Goal: Task Accomplishment & Management: Manage account settings

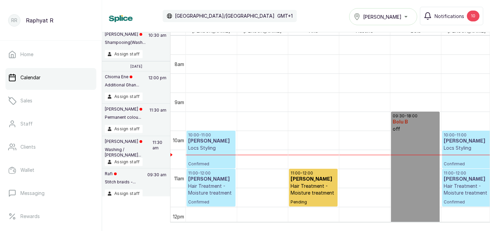
click at [408, 18] on div "Tasala Lekki" at bounding box center [382, 17] width 59 height 8
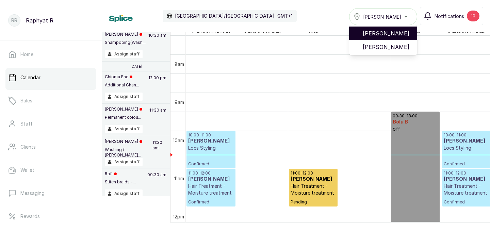
click at [405, 33] on span "[PERSON_NAME]" at bounding box center [386, 33] width 49 height 8
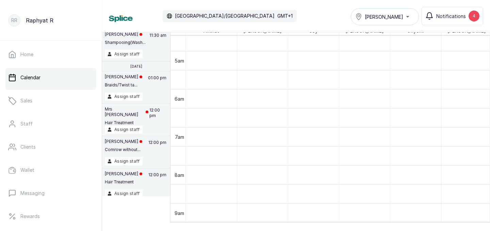
scroll to position [138, 0]
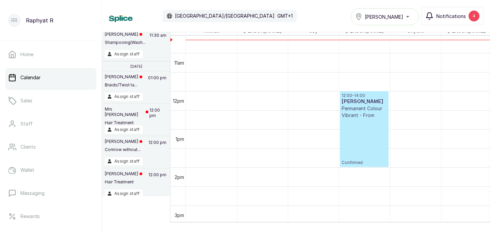
click at [468, 13] on button "Notifications 4" at bounding box center [452, 16] width 62 height 18
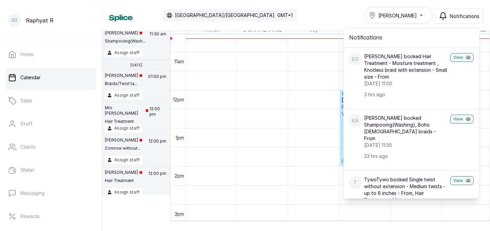
click at [314, 17] on div "Calendar [GEOGRAPHIC_DATA]/[GEOGRAPHIC_DATA] GMT+1 Tasala Ikoyi Notifications N…" at bounding box center [296, 15] width 374 height 17
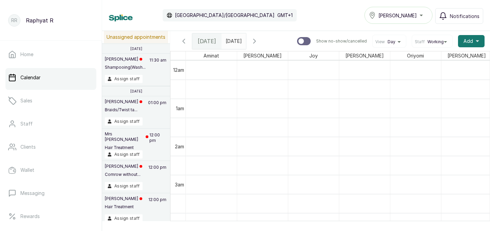
click at [246, 35] on span at bounding box center [239, 40] width 13 height 12
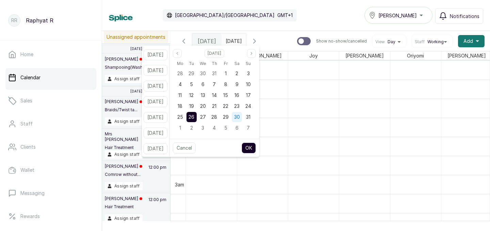
click at [240, 114] on span "30" at bounding box center [237, 117] width 6 height 6
click at [256, 146] on button "OK" at bounding box center [248, 147] width 14 height 11
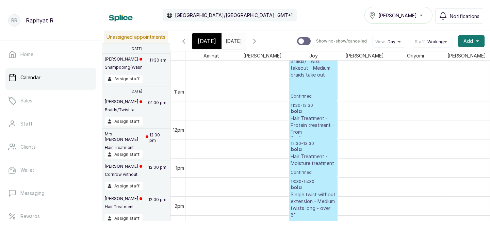
scroll to position [383, 0]
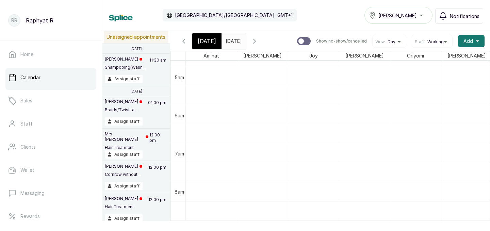
click at [470, 15] on span "Notifications" at bounding box center [465, 16] width 30 height 7
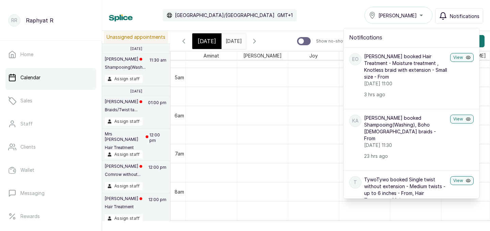
click at [320, 20] on div "Calendar [GEOGRAPHIC_DATA]/[GEOGRAPHIC_DATA] GMT+1 Tasala Ikoyi Notifications N…" at bounding box center [296, 15] width 374 height 17
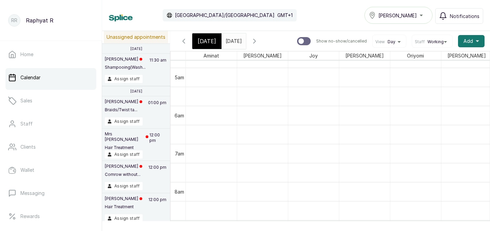
click at [246, 39] on span at bounding box center [239, 40] width 13 height 12
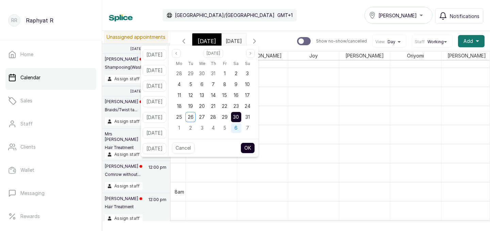
click at [237, 127] on span "6" at bounding box center [235, 128] width 3 height 6
click at [255, 148] on button "OK" at bounding box center [247, 147] width 14 height 11
type input "[DATE]"
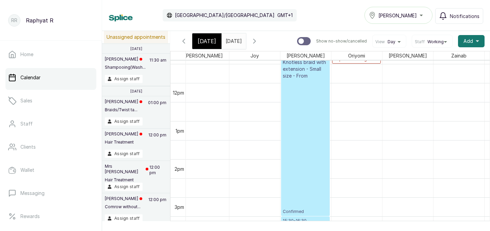
scroll to position [0, 0]
click at [210, 39] on span "[DATE]" at bounding box center [207, 41] width 18 height 8
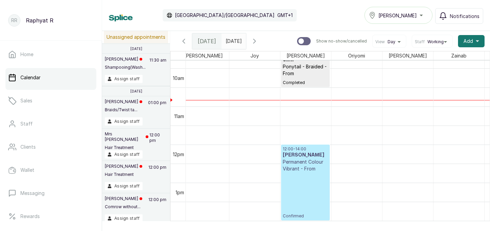
scroll to position [0, 98]
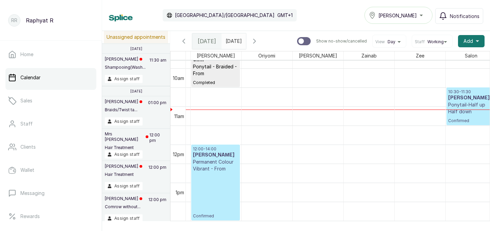
click at [462, 101] on h3 "[PERSON_NAME]" at bounding box center [471, 98] width 46 height 7
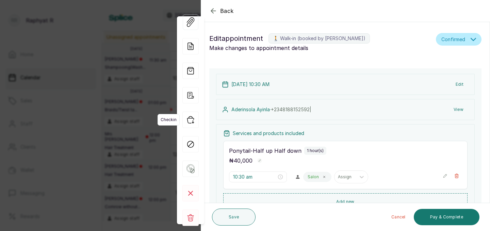
click at [191, 118] on icon "button" at bounding box center [190, 120] width 16 height 16
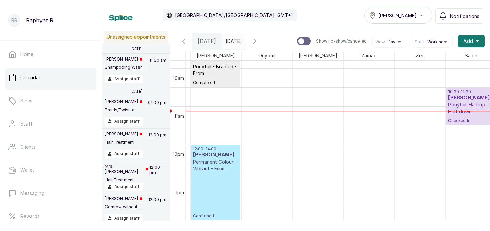
click at [473, 98] on h3 "[PERSON_NAME]" at bounding box center [471, 98] width 46 height 7
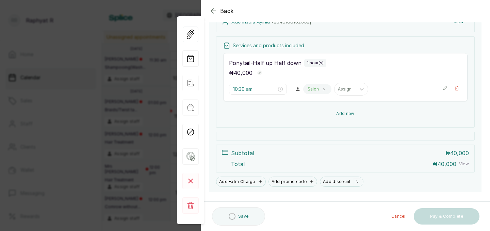
scroll to position [89, 0]
click at [399, 110] on button "Add new" at bounding box center [345, 113] width 244 height 16
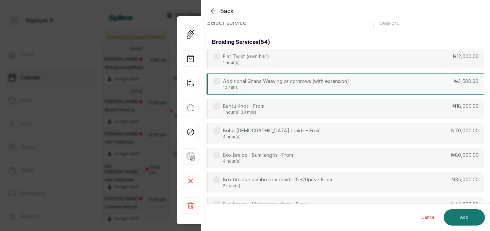
scroll to position [0, 0]
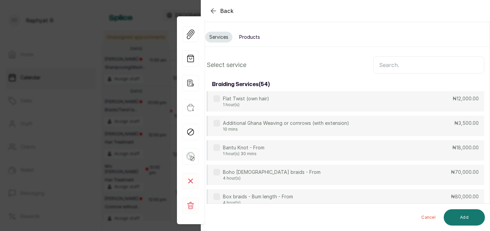
click at [384, 64] on input "text" at bounding box center [428, 64] width 111 height 17
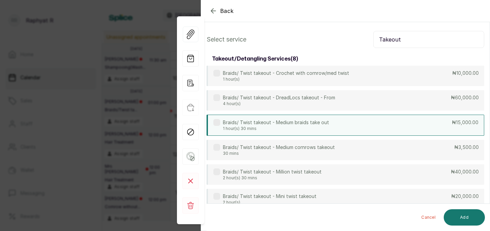
scroll to position [34, 0]
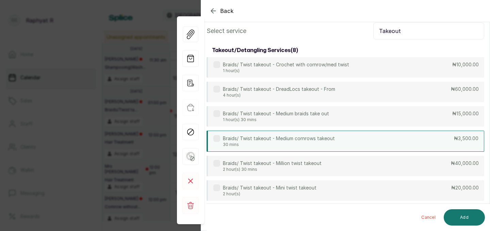
type input "Takeout"
click at [370, 135] on div "Braids/ Twist takeout - Medium cornrows takeout 30 mins ₦3,500.00" at bounding box center [344, 141] width 277 height 21
click at [461, 217] on button "Add" at bounding box center [463, 217] width 41 height 16
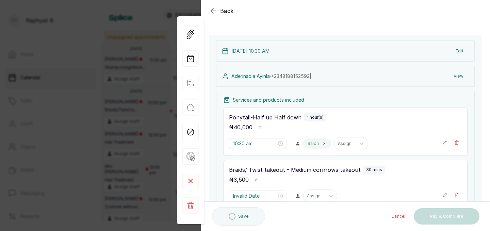
type input "11:30 am"
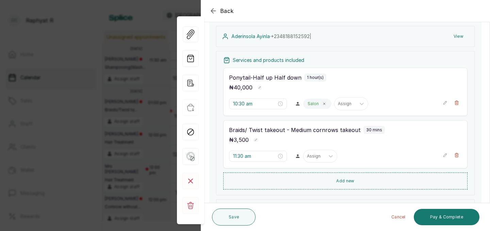
scroll to position [71, 0]
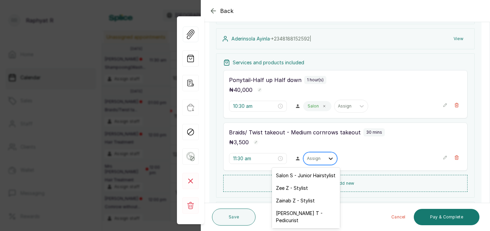
click at [327, 160] on icon at bounding box center [330, 158] width 7 height 7
click at [316, 174] on div "Salon S - Junior Hairstylist" at bounding box center [306, 175] width 68 height 13
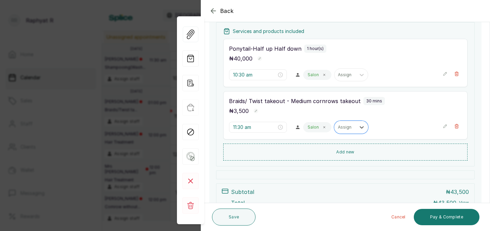
scroll to position [107, 0]
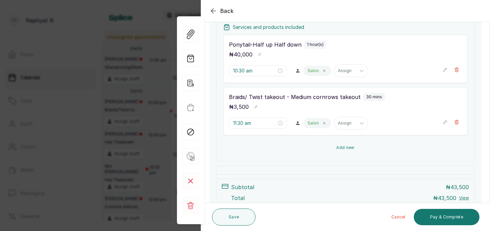
click at [358, 147] on button "Add new" at bounding box center [345, 147] width 244 height 16
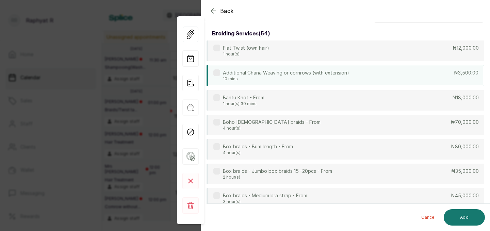
scroll to position [0, 0]
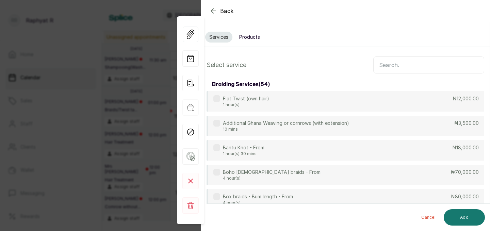
click at [382, 64] on input "text" at bounding box center [428, 64] width 111 height 17
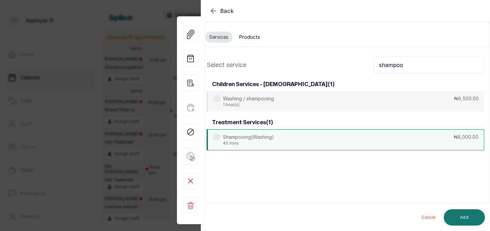
type input "shampoo"
click at [400, 139] on div "Shampooing(Washing) 45 mins ₦8,000.00" at bounding box center [344, 139] width 277 height 21
click at [460, 215] on button "Add" at bounding box center [463, 217] width 41 height 16
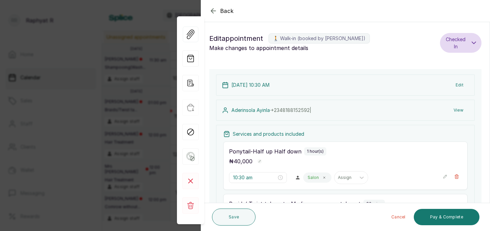
scroll to position [172, 0]
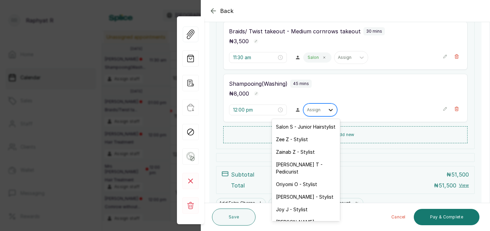
click at [327, 112] on icon at bounding box center [330, 109] width 7 height 7
click at [310, 127] on div "Salon S - Junior Hairstylist" at bounding box center [306, 126] width 68 height 13
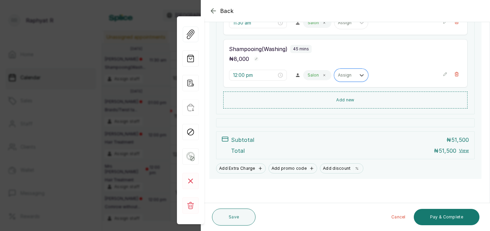
scroll to position [207, 0]
click at [230, 216] on button "Save" at bounding box center [234, 216] width 44 height 17
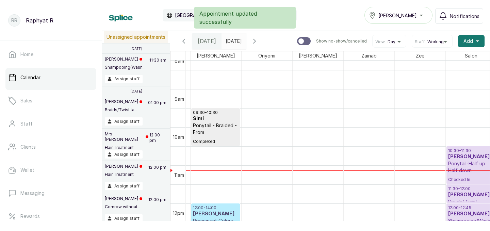
scroll to position [314, 0]
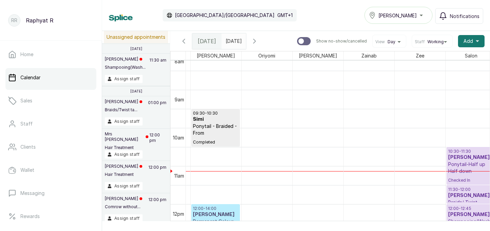
click at [233, 39] on input "[DATE]" at bounding box center [227, 40] width 11 height 12
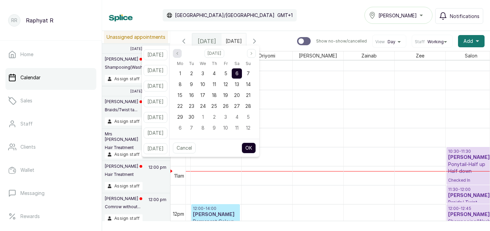
click at [178, 54] on icon "page previous" at bounding box center [176, 53] width 1 height 2
click at [240, 115] on span "30" at bounding box center [237, 117] width 6 height 6
click at [256, 148] on button "OK" at bounding box center [248, 147] width 14 height 11
type input "[DATE]"
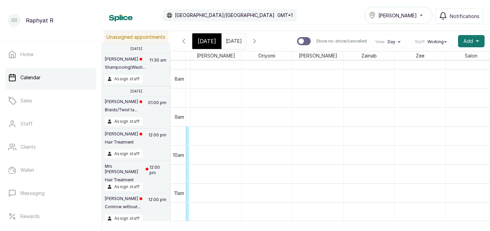
scroll to position [316, 0]
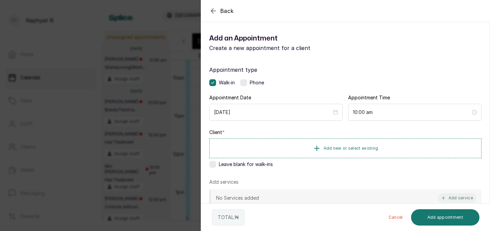
click at [211, 9] on icon "button" at bounding box center [213, 11] width 8 height 8
click at [329, 145] on button "Add new or select existing" at bounding box center [345, 147] width 272 height 19
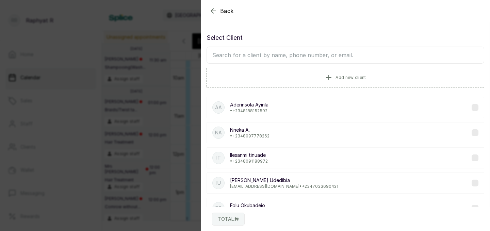
click at [226, 53] on input "text" at bounding box center [344, 55] width 277 height 17
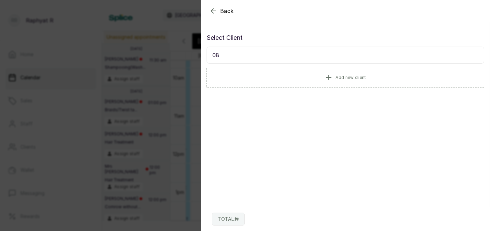
type input "0"
type input "W"
click at [347, 76] on span "Add new client" at bounding box center [350, 76] width 30 height 5
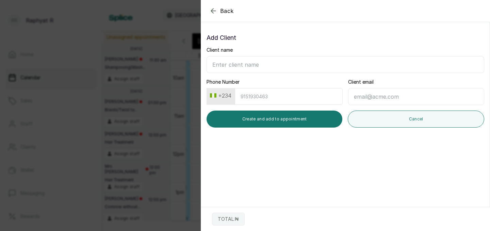
click at [217, 62] on input "Client name" at bounding box center [344, 64] width 277 height 17
type input "Wonu"
click at [244, 97] on input "Phone Number" at bounding box center [289, 96] width 108 height 17
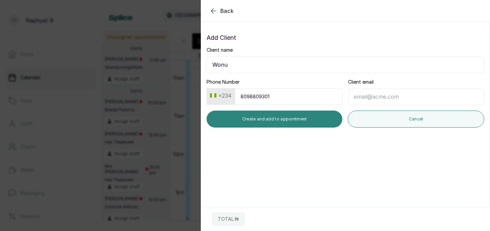
type input "8098809301"
click at [274, 114] on button "Create and add to appointment" at bounding box center [274, 119] width 136 height 17
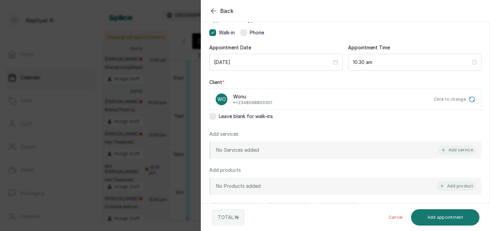
scroll to position [54, 0]
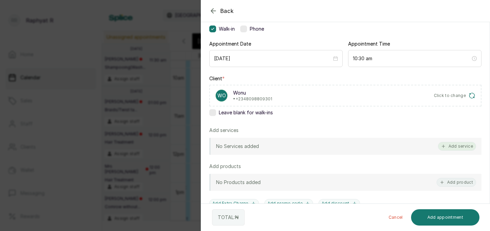
click at [442, 145] on icon "button" at bounding box center [443, 146] width 5 height 5
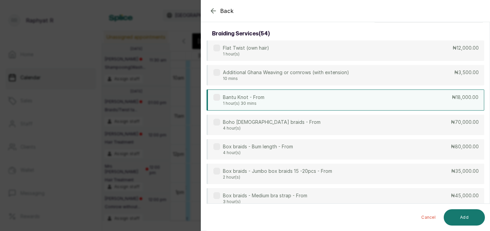
scroll to position [0, 0]
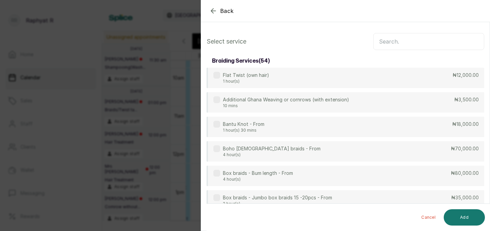
click at [381, 40] on input "text" at bounding box center [428, 41] width 111 height 17
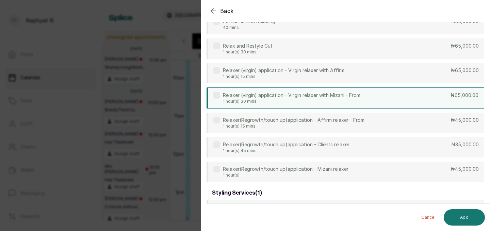
scroll to position [53, 0]
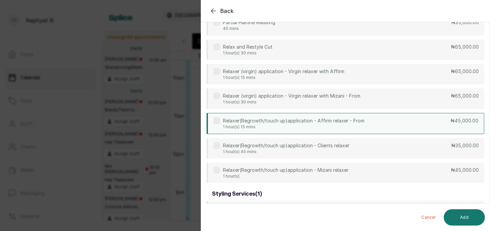
type input "relax"
click at [350, 119] on p "Relaxer(Regrowth/touch up)application - Affirm relaxer - From" at bounding box center [293, 120] width 141 height 7
click at [463, 213] on button "Add" at bounding box center [463, 217] width 41 height 16
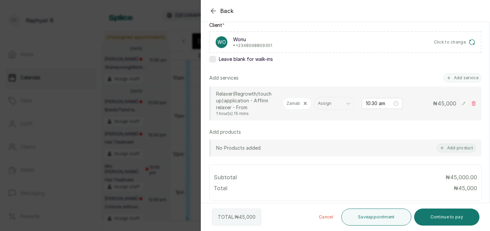
scroll to position [108, 0]
click at [371, 215] on button "Save appointment" at bounding box center [376, 216] width 70 height 17
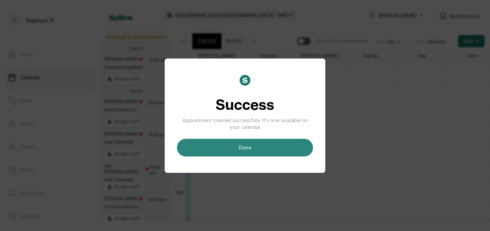
click at [248, 147] on button "done" at bounding box center [245, 148] width 136 height 18
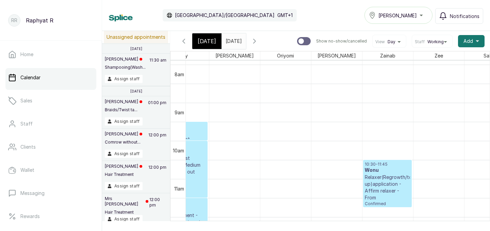
scroll to position [313, 130]
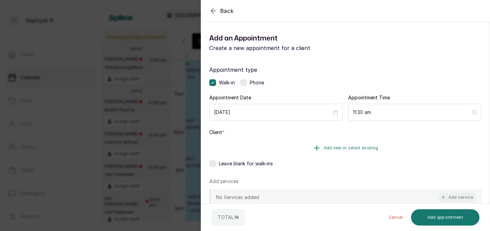
click at [334, 149] on span "Add new or select existing" at bounding box center [350, 147] width 55 height 5
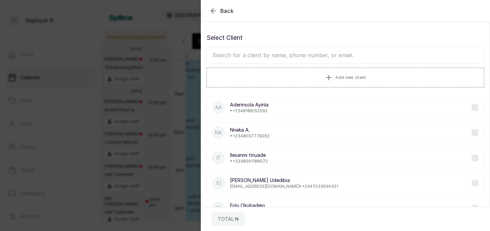
click at [213, 8] on icon "button" at bounding box center [213, 11] width 8 height 8
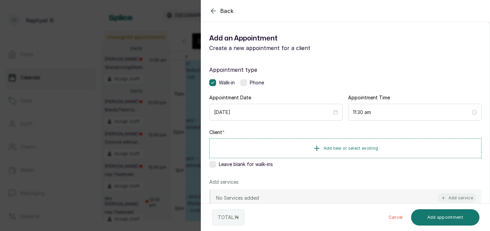
click at [213, 11] on icon "button" at bounding box center [213, 11] width 4 height 4
click at [212, 8] on icon "button" at bounding box center [213, 11] width 8 height 8
click at [324, 150] on span "Add new or select existing" at bounding box center [350, 147] width 55 height 5
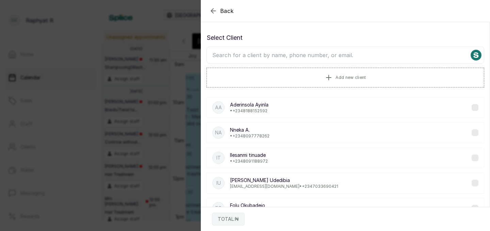
click at [225, 55] on input "text" at bounding box center [344, 55] width 277 height 17
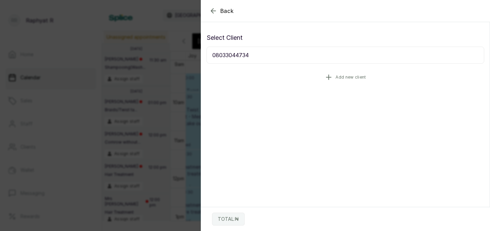
type input "08033044734"
click at [311, 72] on button "Add new client" at bounding box center [344, 77] width 277 height 19
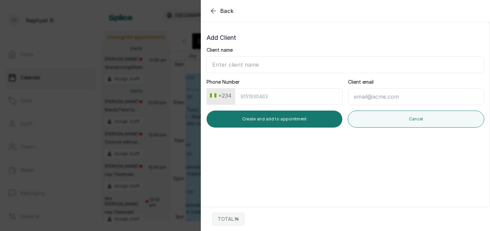
click at [243, 95] on input "Phone Number" at bounding box center [289, 96] width 108 height 17
type input "8033044734"
click at [214, 66] on input "Client name" at bounding box center [344, 64] width 277 height 17
click at [209, 63] on input "Tolu" at bounding box center [344, 64] width 277 height 17
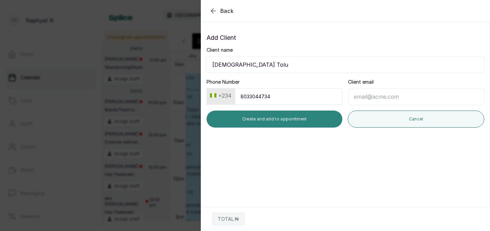
type input "[DEMOGRAPHIC_DATA] Tolu"
click at [273, 118] on button "Create and add to appointment" at bounding box center [274, 119] width 136 height 17
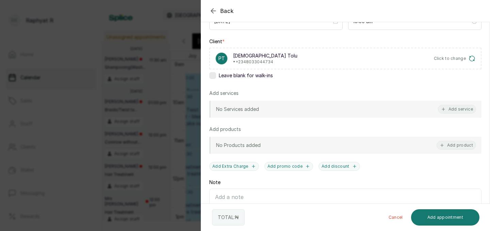
scroll to position [90, 0]
click at [437, 108] on div "No Services added Add service" at bounding box center [345, 109] width 272 height 17
click at [456, 108] on button "Add service" at bounding box center [457, 109] width 38 height 9
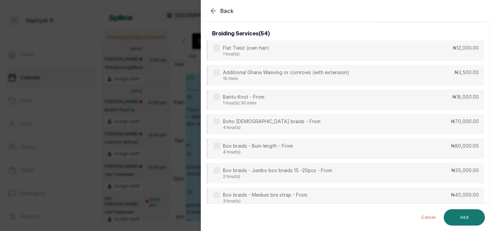
scroll to position [0, 0]
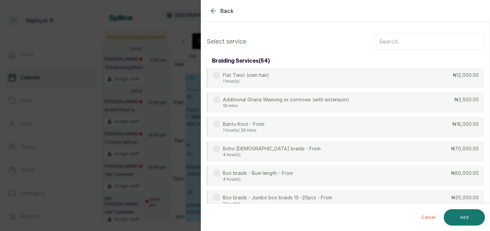
click at [380, 40] on input "text" at bounding box center [428, 41] width 111 height 17
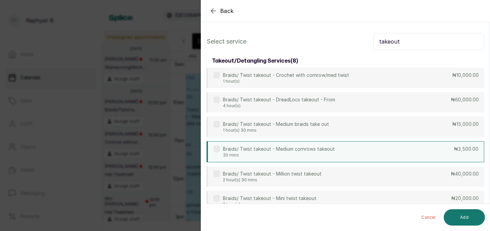
type input "takeout"
click at [401, 146] on div "Braids/ Twist takeout - Medium cornrows takeout 30 mins ₦3,500.00" at bounding box center [344, 151] width 277 height 21
click at [463, 211] on button "Add" at bounding box center [463, 217] width 41 height 16
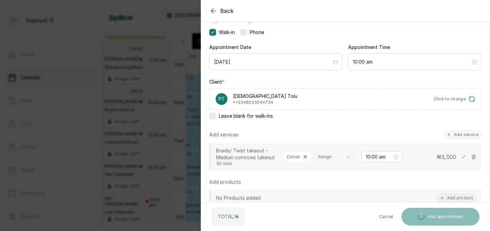
scroll to position [52, 0]
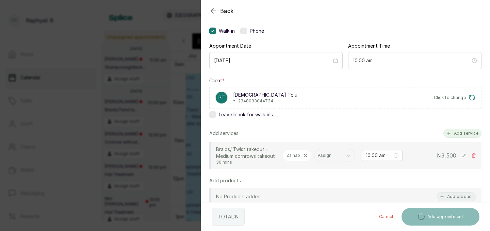
click at [471, 130] on button "Add service" at bounding box center [462, 133] width 38 height 9
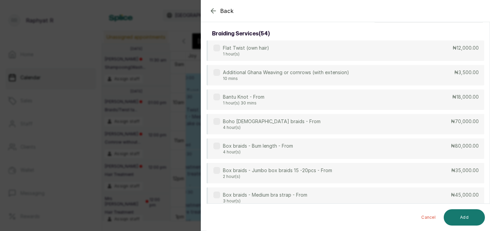
scroll to position [0, 0]
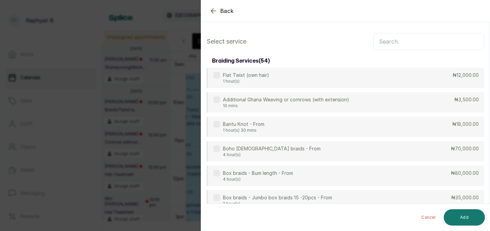
click at [383, 40] on input "text" at bounding box center [428, 41] width 111 height 17
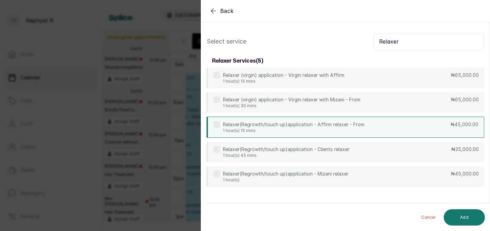
type input "Relaxer"
click at [365, 128] on div "Relaxer(Regrowth/touch up)application - Affirm relaxer - From 1 hour(s) 15 mins…" at bounding box center [344, 127] width 277 height 21
click at [460, 215] on button "Add" at bounding box center [463, 217] width 41 height 16
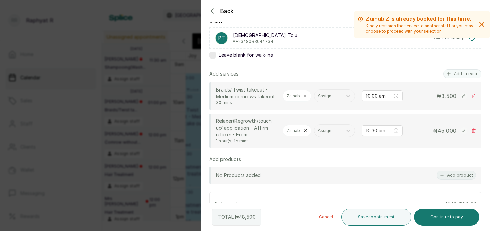
scroll to position [112, 0]
click at [458, 73] on button "Add service" at bounding box center [462, 73] width 38 height 9
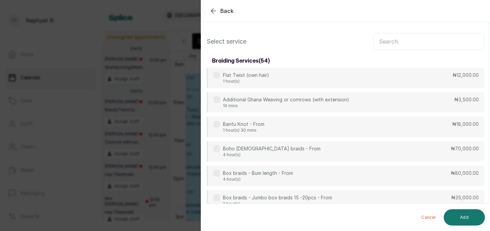
click at [384, 38] on input "text" at bounding box center [428, 41] width 111 height 17
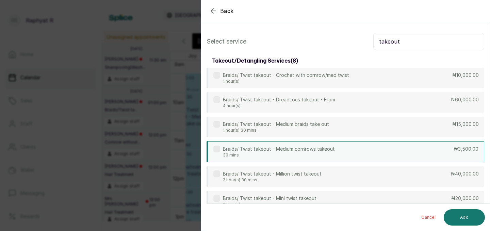
type input "takeout"
click at [384, 144] on div "Braids/ Twist takeout - Medium cornrows takeout 30 mins ₦3,500.00" at bounding box center [344, 151] width 277 height 21
click at [463, 217] on button "Add" at bounding box center [463, 217] width 41 height 16
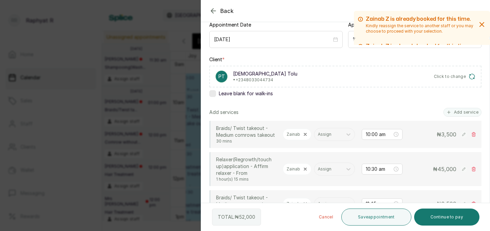
scroll to position [79, 0]
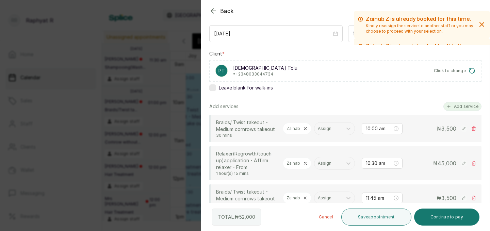
click at [469, 105] on button "Add service" at bounding box center [462, 106] width 38 height 9
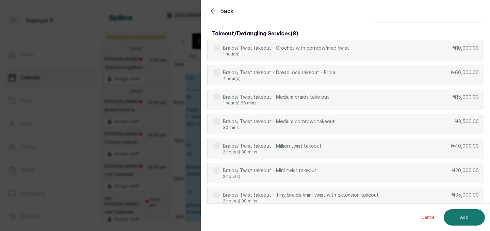
scroll to position [0, 0]
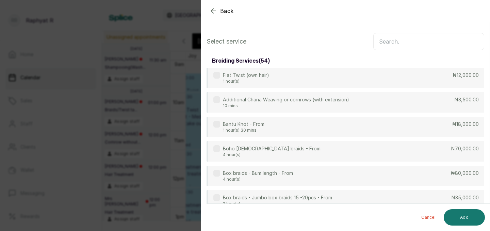
click at [386, 38] on input "text" at bounding box center [428, 41] width 111 height 17
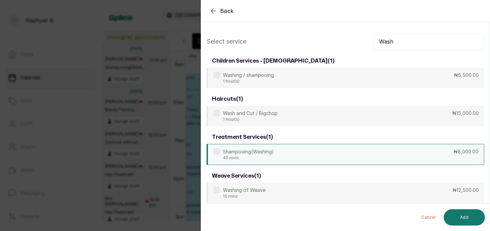
type input "Wash"
click at [364, 153] on div "Shampooing(Washing) 45 mins ₦8,000.00" at bounding box center [344, 154] width 277 height 21
click at [463, 214] on button "Add" at bounding box center [463, 217] width 41 height 16
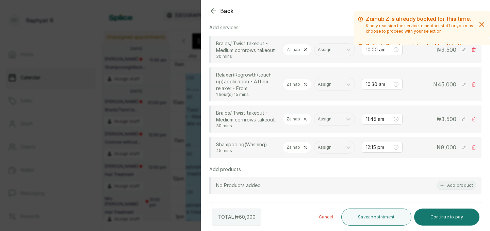
scroll to position [153, 0]
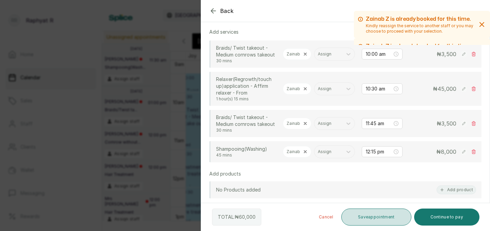
click at [388, 213] on button "Save appointment" at bounding box center [376, 216] width 70 height 17
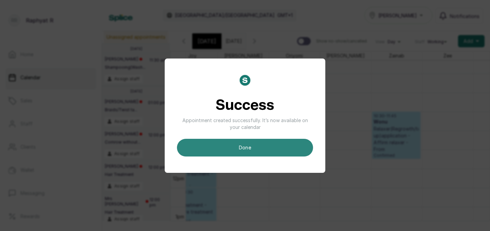
click at [262, 146] on button "done" at bounding box center [245, 148] width 136 height 18
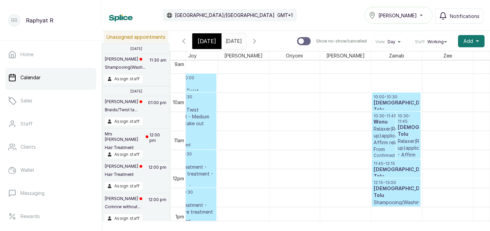
scroll to position [229, 0]
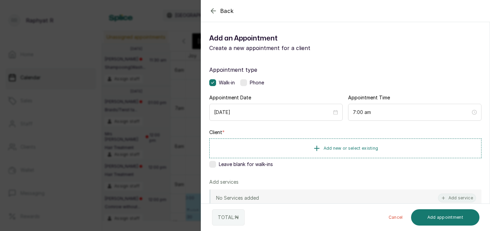
click at [212, 9] on icon "button" at bounding box center [213, 11] width 8 height 8
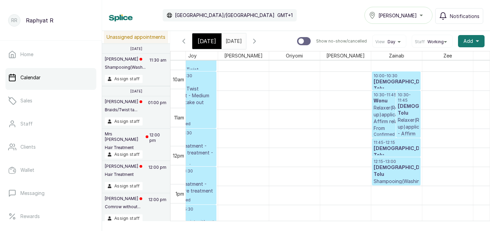
scroll to position [370, 0]
click at [408, 81] on h3 "[DEMOGRAPHIC_DATA] Tolu" at bounding box center [395, 86] width 45 height 14
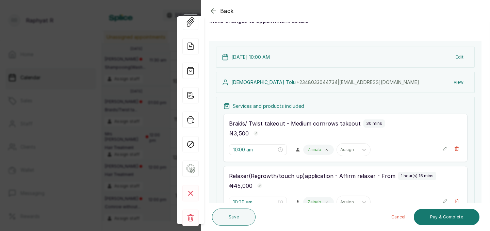
scroll to position [0, 0]
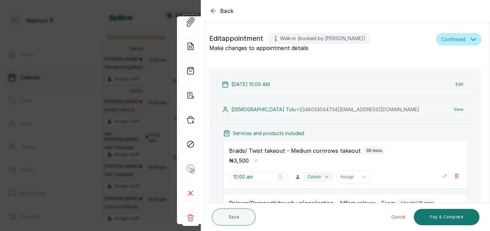
click at [461, 81] on button "Edit" at bounding box center [459, 84] width 19 height 12
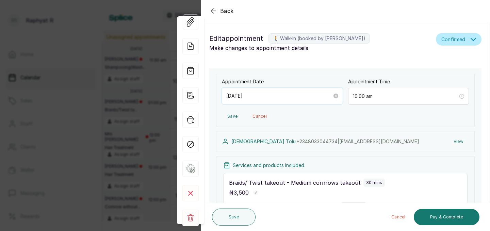
click at [275, 96] on input "[DATE]" at bounding box center [279, 95] width 106 height 7
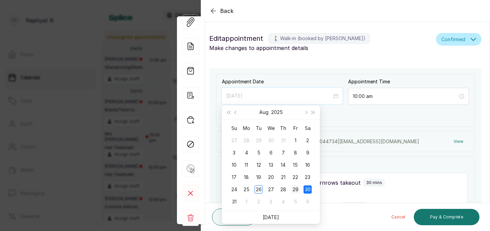
type input "[DATE]"
click at [297, 189] on div "29" at bounding box center [295, 189] width 8 height 8
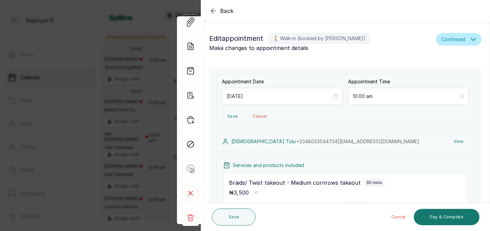
click at [232, 115] on button "Save" at bounding box center [232, 116] width 21 height 12
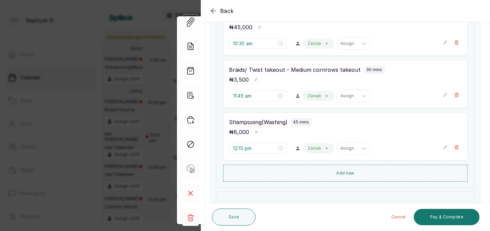
scroll to position [193, 0]
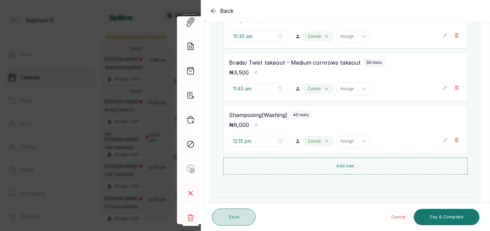
click at [235, 216] on button "Save" at bounding box center [234, 216] width 44 height 17
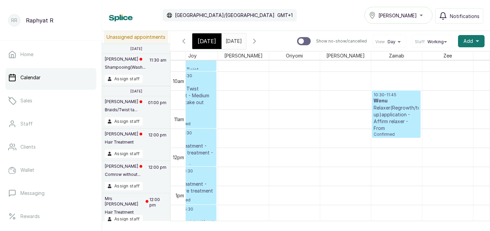
click at [233, 40] on input "[DATE]" at bounding box center [227, 40] width 11 height 12
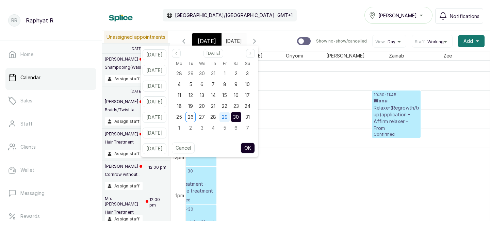
click at [227, 116] on span "29" at bounding box center [225, 117] width 6 height 6
click at [255, 148] on button "OK" at bounding box center [247, 147] width 14 height 11
type input "[DATE]"
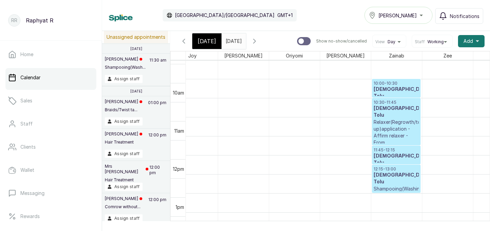
scroll to position [365, 0]
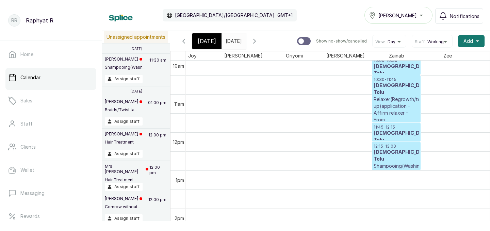
click at [203, 39] on span "[DATE]" at bounding box center [207, 41] width 18 height 8
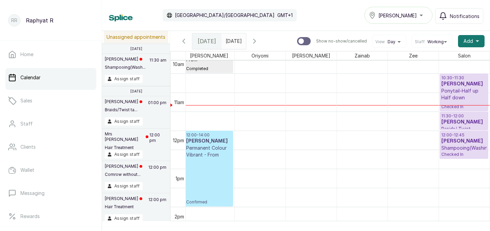
click at [463, 145] on p "Shampooing(Washing)" at bounding box center [464, 148] width 46 height 7
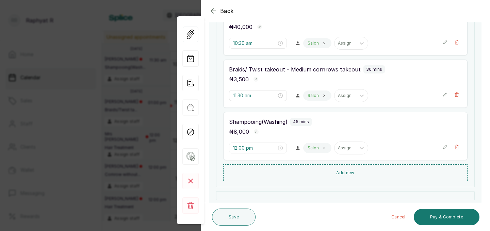
click at [446, 147] on icon "button" at bounding box center [444, 147] width 5 height 5
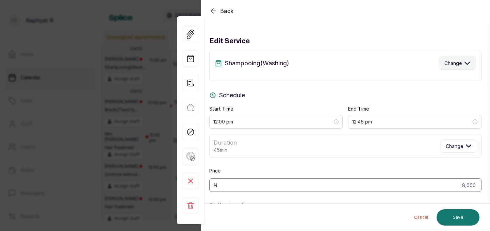
click at [470, 63] on button "Change" at bounding box center [456, 62] width 37 height 13
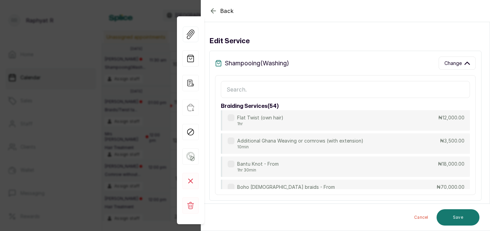
click at [231, 87] on input "text" at bounding box center [345, 89] width 249 height 17
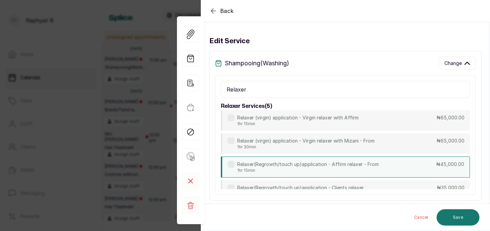
type input "Relaxer"
click at [396, 166] on div "Relaxer(Regrowth/touch up)application - Affirm relaxer - From 1hr 15min ₦45,000…" at bounding box center [345, 166] width 249 height 21
type input "1:15 pm"
type input "45,000"
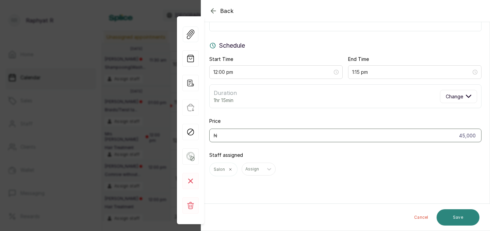
click at [465, 214] on button "Save" at bounding box center [457, 217] width 43 height 16
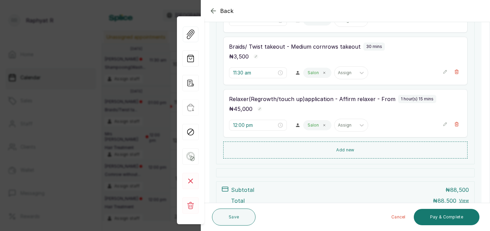
scroll to position [159, 0]
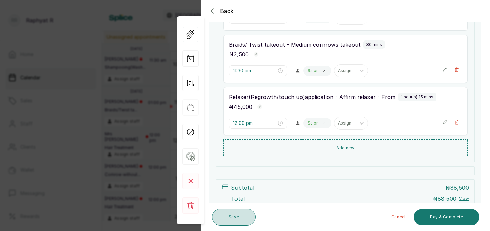
click at [240, 214] on button "Save" at bounding box center [234, 216] width 44 height 17
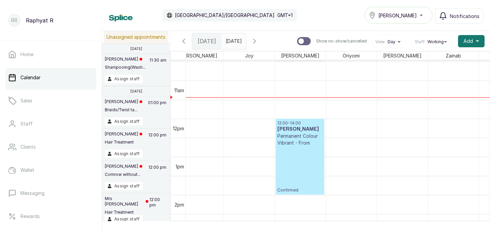
scroll to position [399, 77]
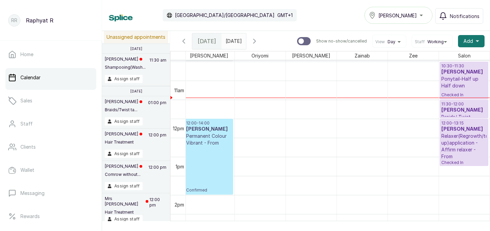
click at [457, 142] on p "Relaxer(Regrowth/touch up)application - Affirm relaxer - From" at bounding box center [464, 146] width 46 height 27
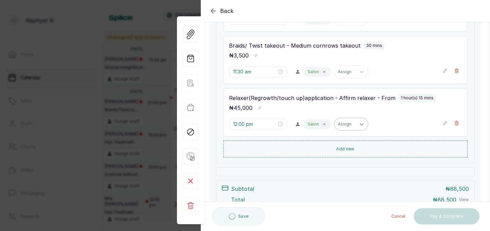
scroll to position [159, 0]
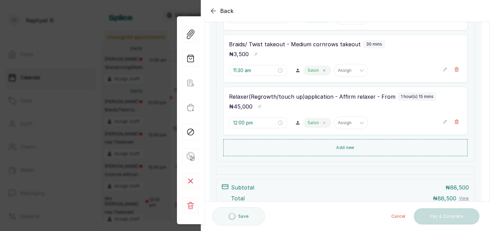
click at [321, 122] on span at bounding box center [323, 122] width 5 height 5
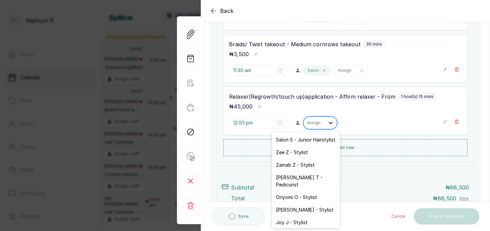
click at [327, 121] on icon at bounding box center [330, 122] width 7 height 7
click at [305, 164] on div "Zainab Z - Stylist" at bounding box center [306, 164] width 68 height 13
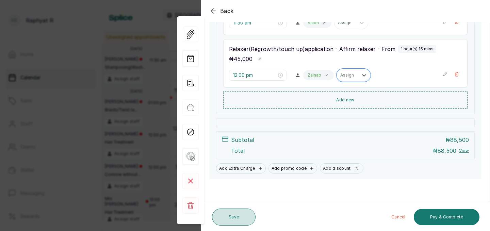
scroll to position [207, 0]
click at [233, 216] on button "Save" at bounding box center [234, 216] width 44 height 17
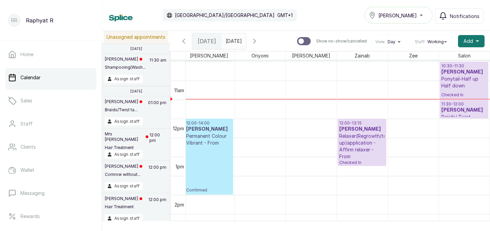
click at [246, 38] on span at bounding box center [239, 40] width 13 height 12
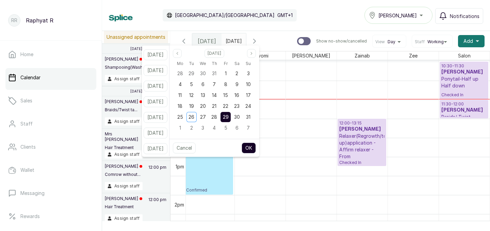
click at [290, 12] on div "Calendar [GEOGRAPHIC_DATA]/[GEOGRAPHIC_DATA] GMT+1 Tasala Ikoyi Notifications" at bounding box center [296, 15] width 374 height 17
